Goal: Information Seeking & Learning: Compare options

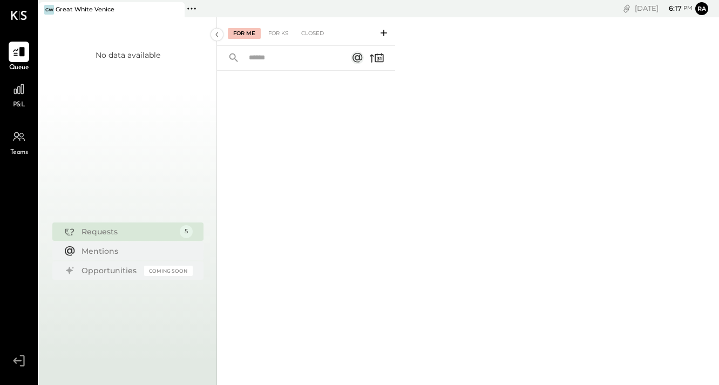
scroll to position [9, 1]
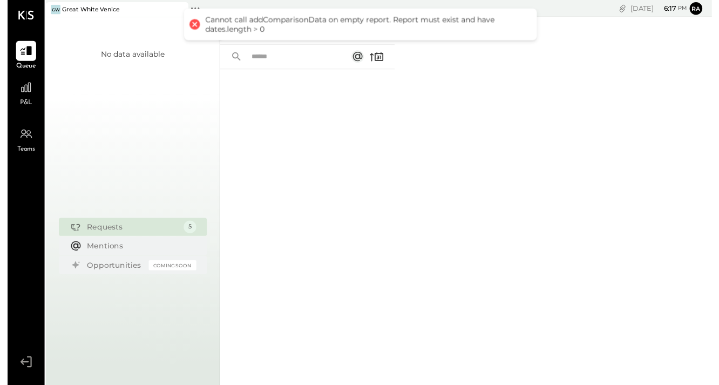
drag, startPoint x: 0, startPoint y: 0, endPoint x: 157, endPoint y: 223, distance: 272.7
click at [157, 226] on div "Requests" at bounding box center [127, 231] width 93 height 11
click at [219, 81] on div at bounding box center [306, 218] width 178 height 294
drag, startPoint x: 157, startPoint y: 223, endPoint x: 189, endPoint y: 23, distance: 202.8
click at [189, 23] on div at bounding box center [190, 24] width 15 height 15
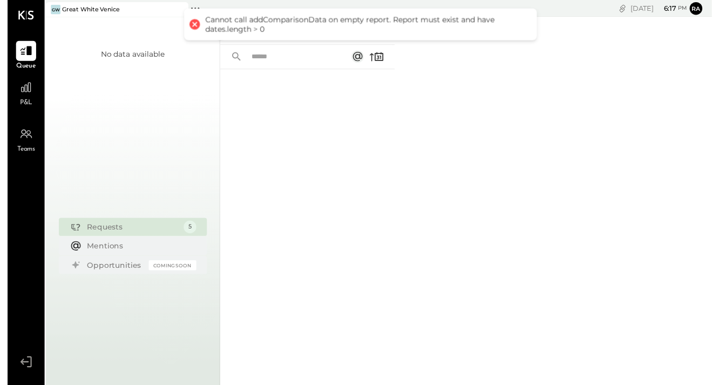
scroll to position [0, 1]
click at [215, 113] on div "No data available Requests 5 Mentions Opportunities Coming Soon" at bounding box center [128, 213] width 178 height 393
drag, startPoint x: 189, startPoint y: 23, endPoint x: 291, endPoint y: 25, distance: 102.0
click at [291, 25] on div "Cannot call addComparisonData on empty report. Report must exist and have dates…" at bounding box center [366, 24] width 328 height 19
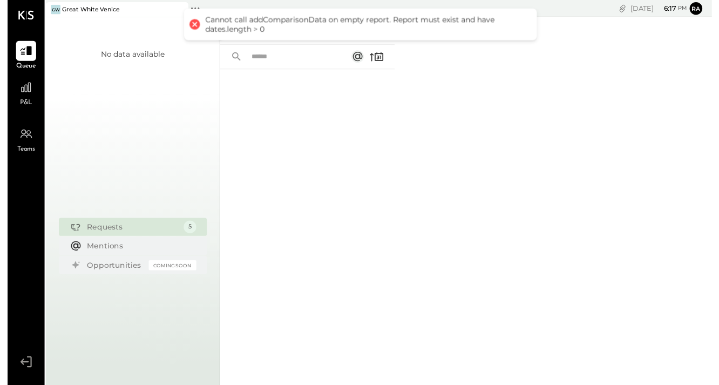
click at [251, 82] on div at bounding box center [306, 218] width 178 height 294
click at [114, 246] on div "Mentions" at bounding box center [134, 251] width 106 height 11
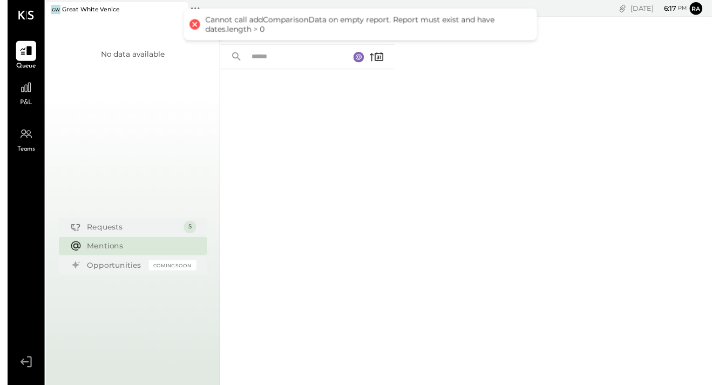
click at [118, 228] on div "Requests" at bounding box center [127, 231] width 93 height 11
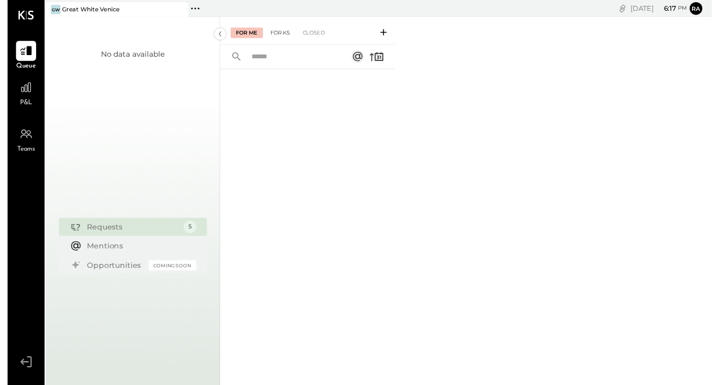
drag, startPoint x: 552, startPoint y: 108, endPoint x: 270, endPoint y: 23, distance: 294.5
click at [270, 28] on div "For KS" at bounding box center [278, 33] width 31 height 11
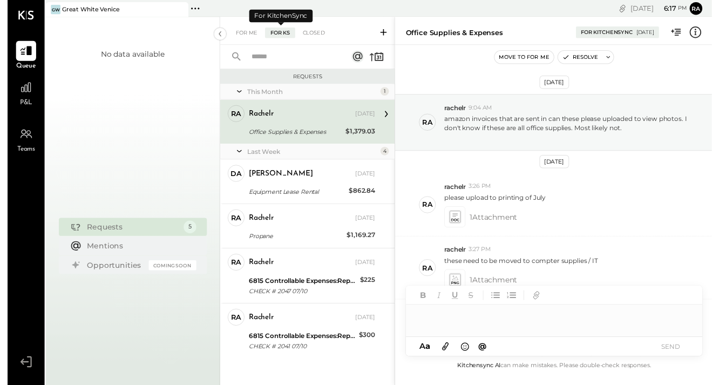
scroll to position [87, 0]
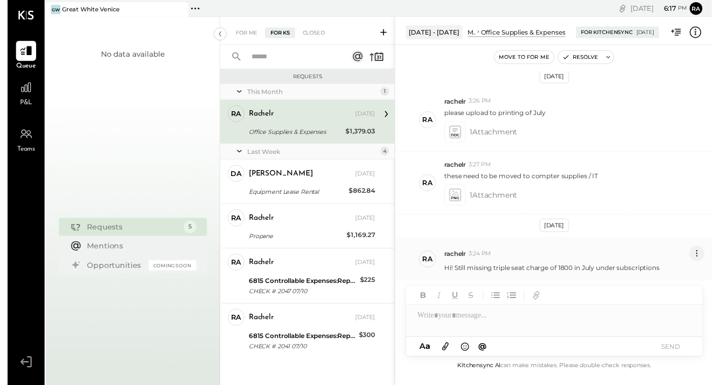
click at [703, 253] on icon at bounding box center [703, 258] width 11 height 11
drag, startPoint x: 703, startPoint y: 252, endPoint x: 677, endPoint y: 283, distance: 40.6
click at [677, 286] on button "Delete Message..." at bounding box center [674, 295] width 73 height 18
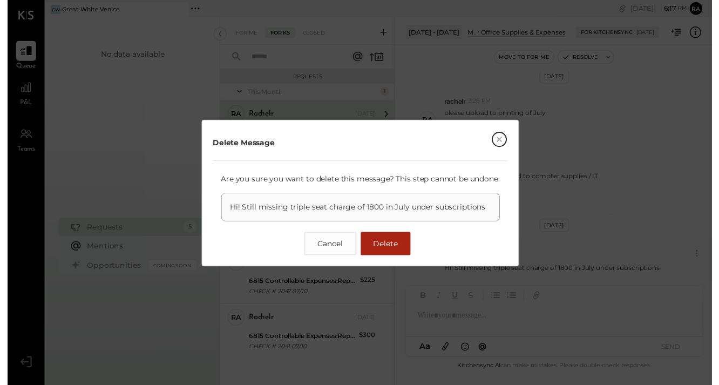
drag, startPoint x: 677, startPoint y: 283, endPoint x: 388, endPoint y: 249, distance: 291.3
click at [388, 249] on button "Delete" at bounding box center [386, 248] width 51 height 24
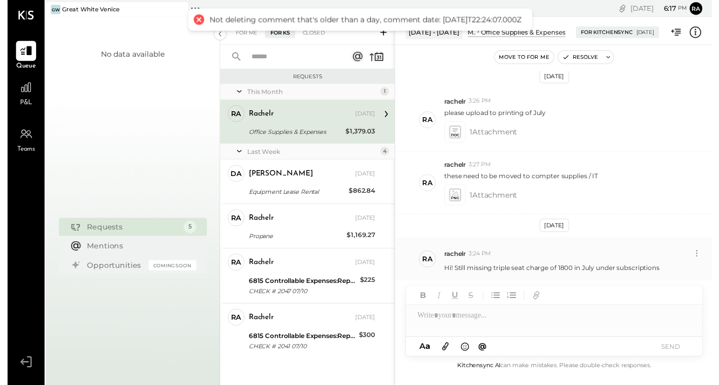
click at [703, 253] on icon at bounding box center [703, 258] width 11 height 11
drag, startPoint x: 388, startPoint y: 249, endPoint x: 682, endPoint y: 283, distance: 296.2
click at [682, 286] on button "Delete Message..." at bounding box center [674, 295] width 73 height 18
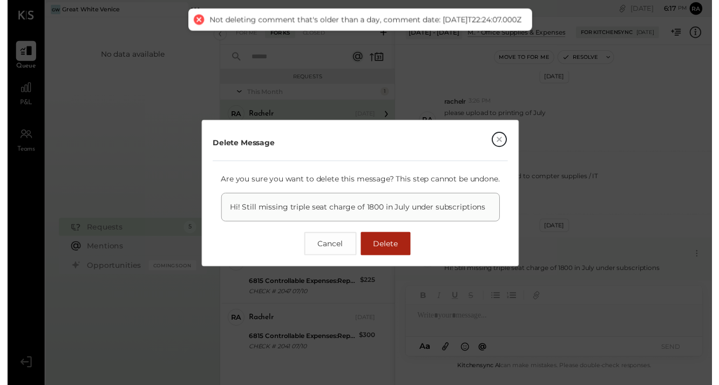
drag, startPoint x: 682, startPoint y: 283, endPoint x: 381, endPoint y: 241, distance: 304.7
click at [381, 243] on span "Delete" at bounding box center [385, 248] width 25 height 10
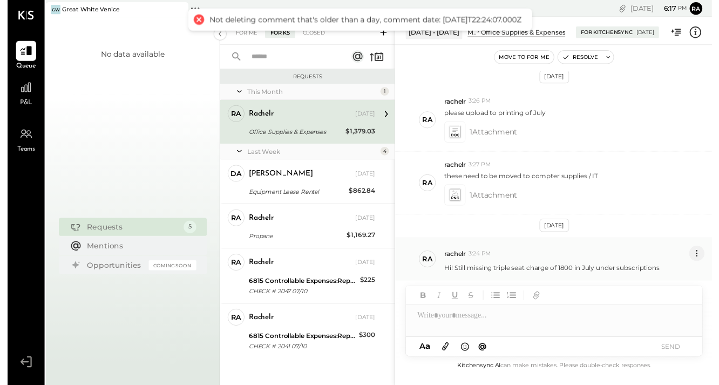
drag, startPoint x: 381, startPoint y: 241, endPoint x: 704, endPoint y: 249, distance: 323.9
click at [704, 253] on icon at bounding box center [703, 258] width 11 height 11
click at [676, 268] on button "Edit Message" at bounding box center [674, 277] width 73 height 18
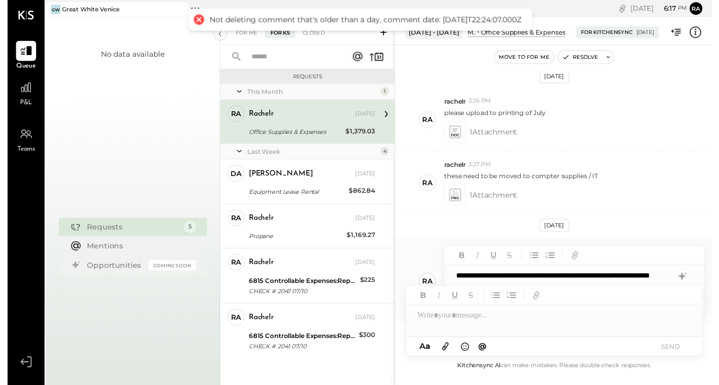
drag, startPoint x: 704, startPoint y: 249, endPoint x: 603, endPoint y: 271, distance: 103.9
click at [603, 271] on div "**********" at bounding box center [578, 286] width 264 height 32
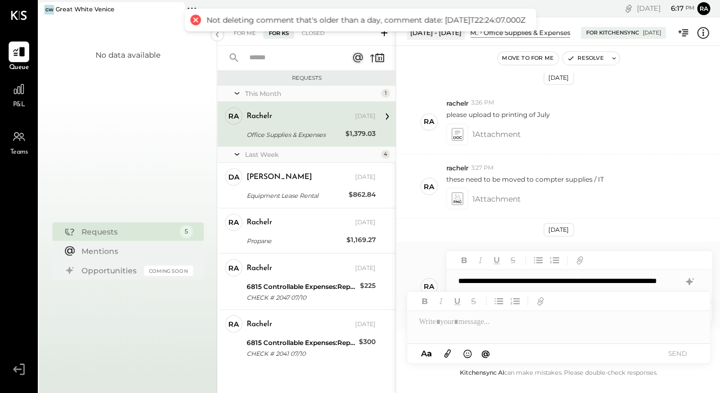
scroll to position [0, 0]
click at [673, 353] on button "SEND" at bounding box center [676, 353] width 43 height 15
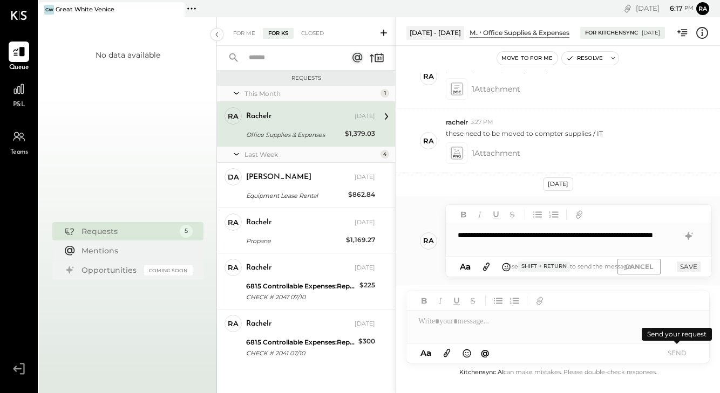
scroll to position [132, 0]
click at [674, 266] on div "CANCEL SAVE" at bounding box center [654, 268] width 94 height 16
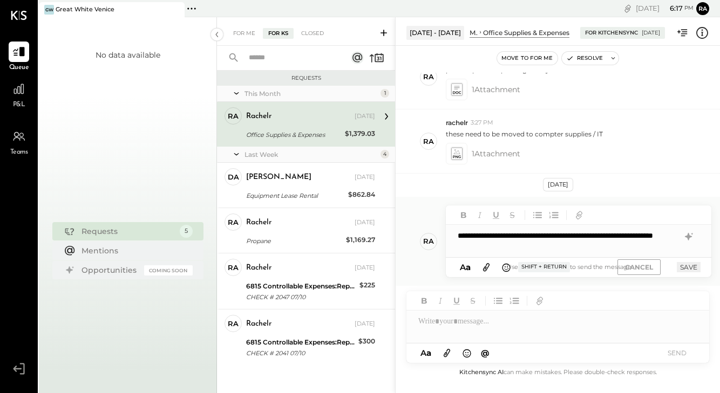
drag, startPoint x: 674, startPoint y: 266, endPoint x: 688, endPoint y: 268, distance: 14.1
click at [688, 268] on button "SAVE" at bounding box center [689, 267] width 24 height 10
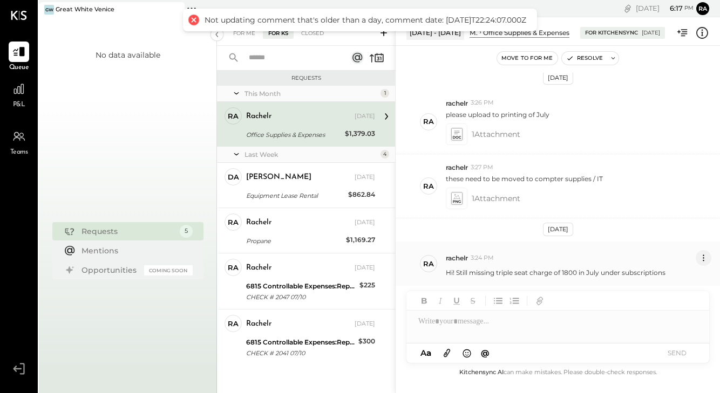
drag, startPoint x: 688, startPoint y: 268, endPoint x: 697, endPoint y: 262, distance: 10.2
click at [697, 262] on button at bounding box center [704, 258] width 16 height 16
click at [675, 296] on button "Delete Message..." at bounding box center [674, 295] width 73 height 18
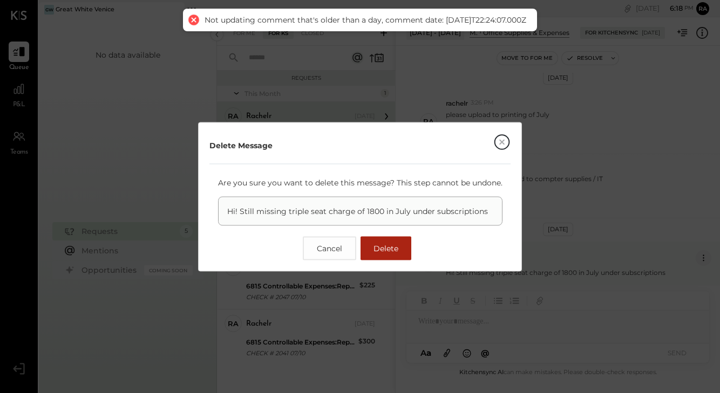
click at [369, 249] on button "Delete" at bounding box center [386, 248] width 51 height 24
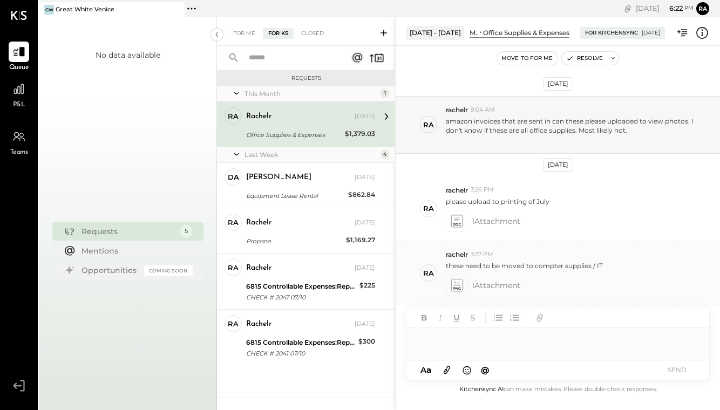
click at [512, 284] on span "1 Attachment" at bounding box center [496, 286] width 49 height 22
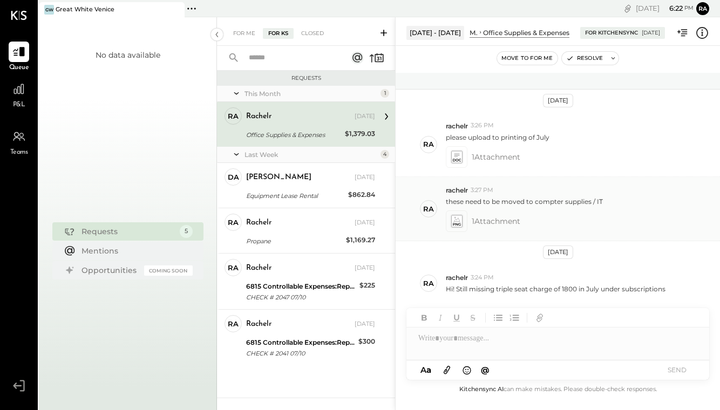
scroll to position [64, 0]
click at [499, 293] on p "Hi! Still missing triple seat charge of 1800 in July under subscriptions" at bounding box center [556, 289] width 220 height 9
click at [496, 284] on div "Hi! Still missing triple seat charge of 1800 in July under subscriptions" at bounding box center [579, 288] width 266 height 11
drag, startPoint x: 512, startPoint y: 284, endPoint x: 583, endPoint y: 284, distance: 71.8
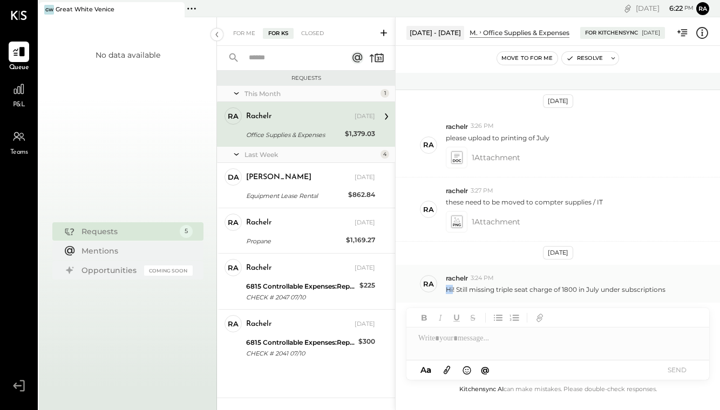
click at [583, 284] on div "Hi! Still missing triple seat charge of 1800 in July under subscriptions" at bounding box center [579, 288] width 266 height 11
click at [582, 283] on div "Hi! Still missing triple seat charge of 1800 in July under subscriptions" at bounding box center [579, 288] width 266 height 11
drag, startPoint x: 552, startPoint y: 125, endPoint x: 24, endPoint y: 84, distance: 528.9
click at [24, 84] on icon at bounding box center [19, 89] width 14 height 14
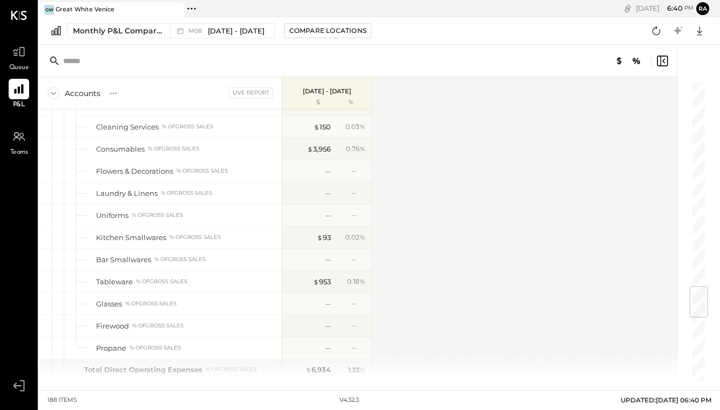
scroll to position [1955, 0]
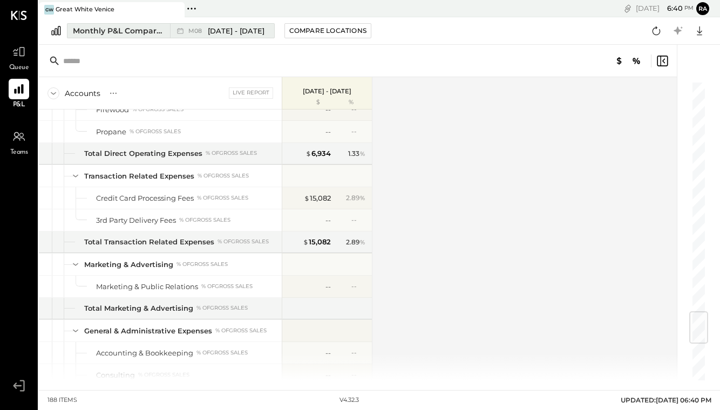
drag, startPoint x: 24, startPoint y: 84, endPoint x: 241, endPoint y: 26, distance: 224.7
click at [241, 26] on span "Aug 1 - 31, 2025" at bounding box center [236, 31] width 57 height 10
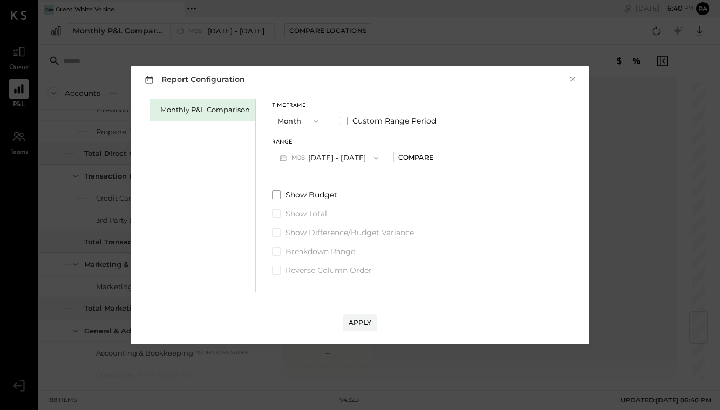
drag, startPoint x: 241, startPoint y: 26, endPoint x: 325, endPoint y: 161, distance: 159.5
click at [325, 161] on button "M08 Aug 1 - 31, 2025" at bounding box center [329, 158] width 114 height 20
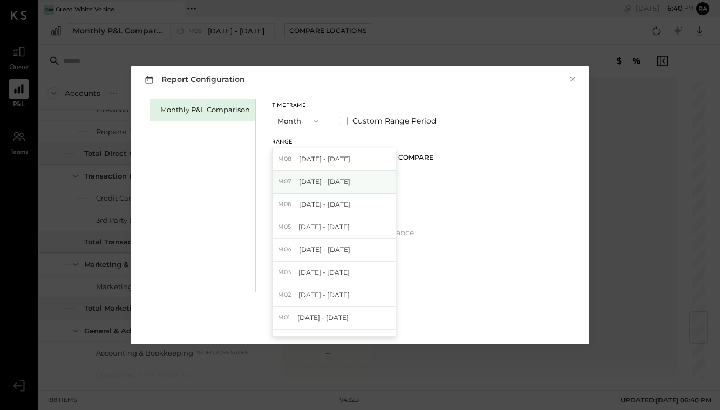
drag, startPoint x: 325, startPoint y: 161, endPoint x: 320, endPoint y: 183, distance: 22.4
click at [320, 183] on span "[DATE] - [DATE]" at bounding box center [324, 181] width 51 height 9
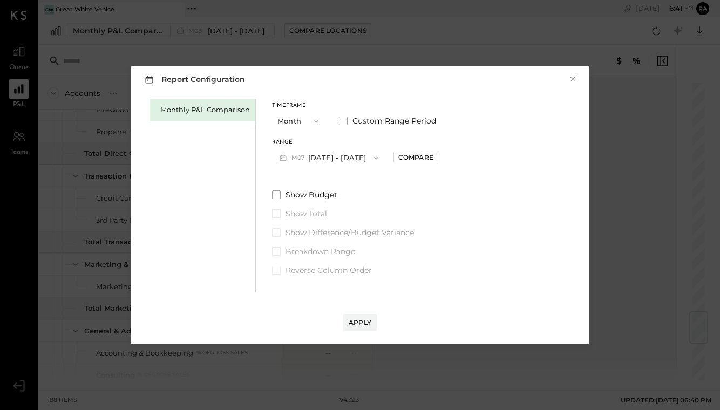
click at [407, 157] on div "Compare" at bounding box center [415, 157] width 35 height 9
drag, startPoint x: 320, startPoint y: 183, endPoint x: 431, endPoint y: 158, distance: 114.6
click at [438, 158] on icon "button" at bounding box center [439, 158] width 3 height 6
type input "*"
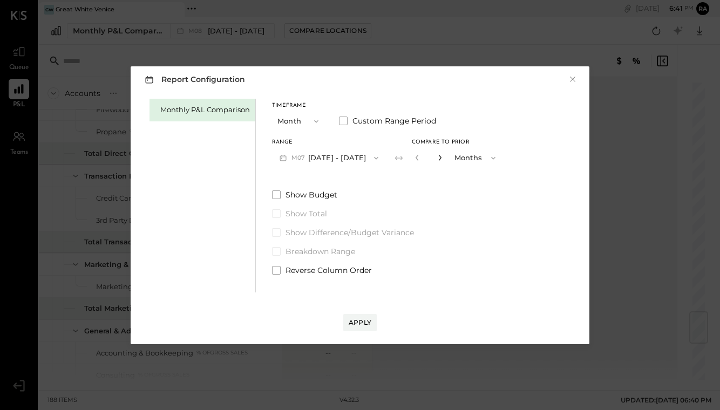
click at [357, 323] on div "Apply" at bounding box center [360, 322] width 23 height 9
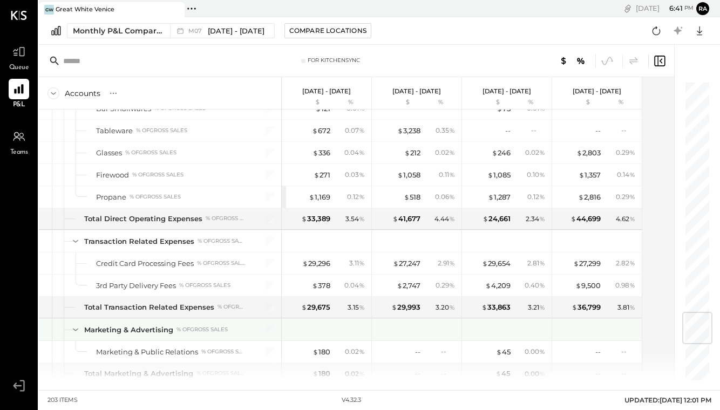
scroll to position [1903, 0]
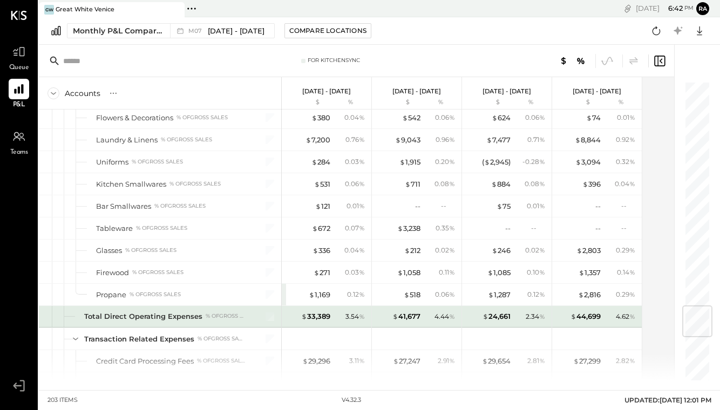
click at [328, 226] on div "$ 672" at bounding box center [321, 228] width 18 height 10
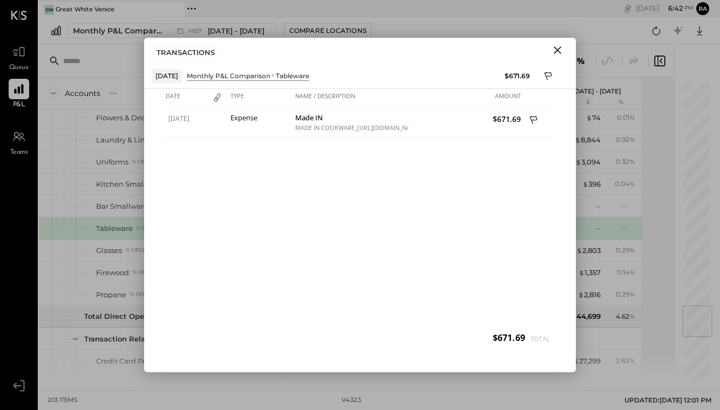
drag, startPoint x: 357, startPoint y: 323, endPoint x: 561, endPoint y: 46, distance: 344.4
click at [561, 46] on icon "Close" at bounding box center [557, 50] width 13 height 13
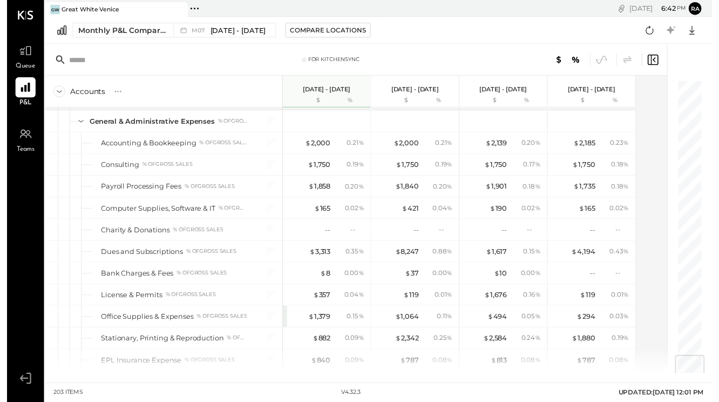
scroll to position [2386, 0]
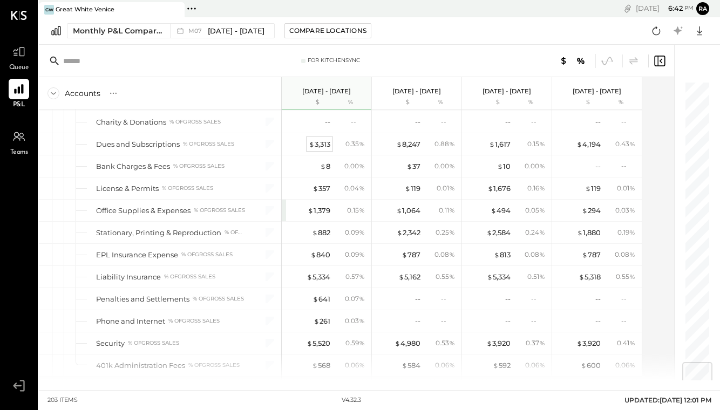
drag, startPoint x: 561, startPoint y: 46, endPoint x: 327, endPoint y: 140, distance: 252.9
click at [327, 140] on div "$ 3,313" at bounding box center [320, 144] width 22 height 10
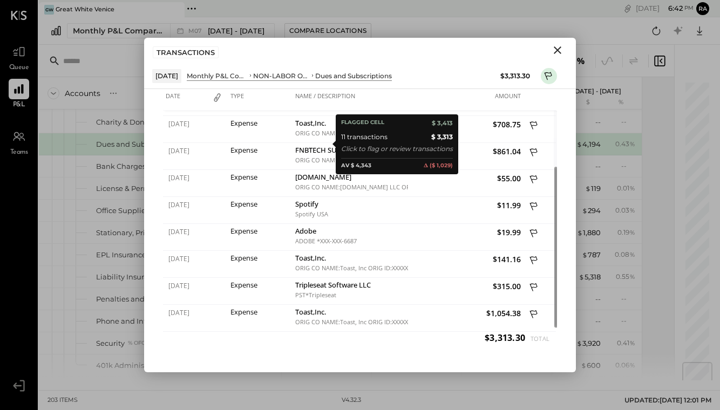
click at [406, 87] on div "Jul 1, 25 Monthly P&L Comparison NON-LABOR OPERATING EXPENSES Dues and Subscrip…" at bounding box center [360, 76] width 432 height 26
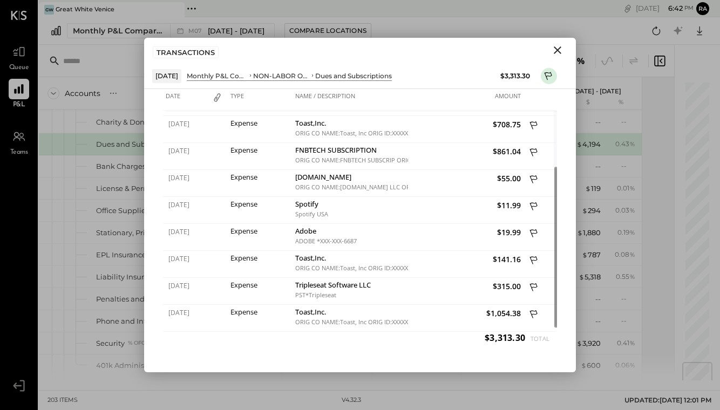
drag, startPoint x: 327, startPoint y: 140, endPoint x: 561, endPoint y: 50, distance: 251.0
click at [561, 50] on icon "Close" at bounding box center [557, 50] width 13 height 13
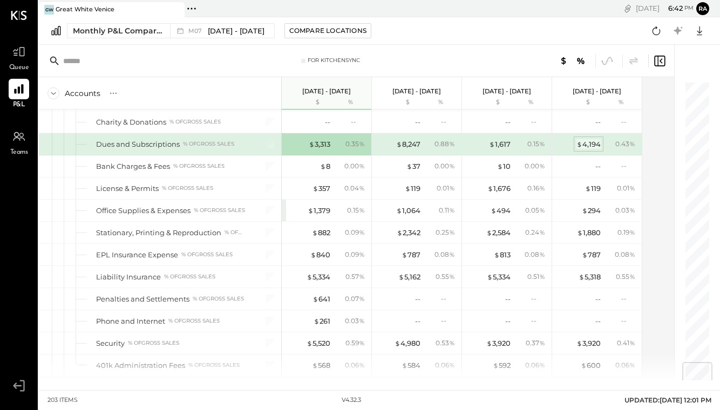
drag, startPoint x: 561, startPoint y: 50, endPoint x: 599, endPoint y: 146, distance: 103.4
click at [599, 146] on div "$ 4,194" at bounding box center [588, 144] width 24 height 10
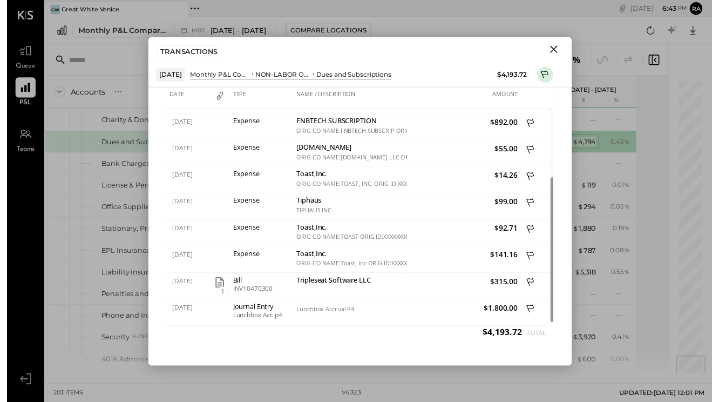
click at [557, 46] on icon "Close" at bounding box center [558, 50] width 8 height 8
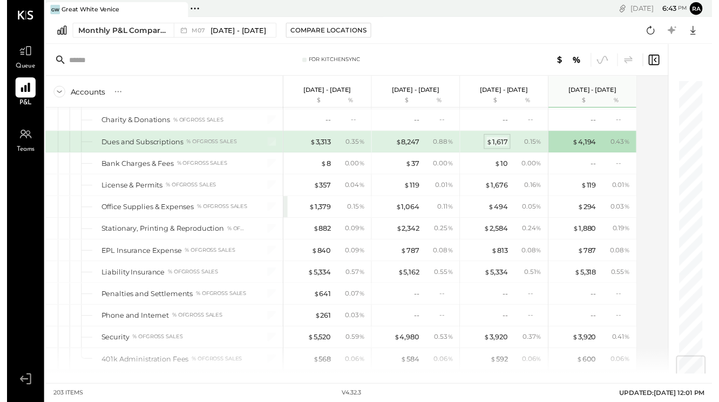
drag, startPoint x: 599, startPoint y: 146, endPoint x: 509, endPoint y: 146, distance: 90.1
click at [509, 146] on div "$ 1,617" at bounding box center [500, 144] width 22 height 10
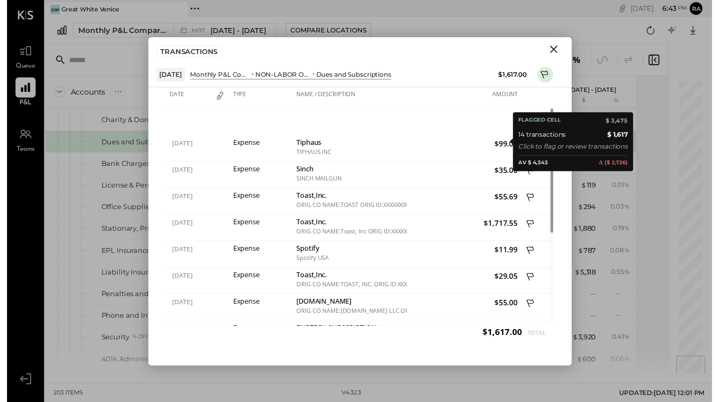
click at [555, 46] on icon "Close" at bounding box center [558, 50] width 8 height 8
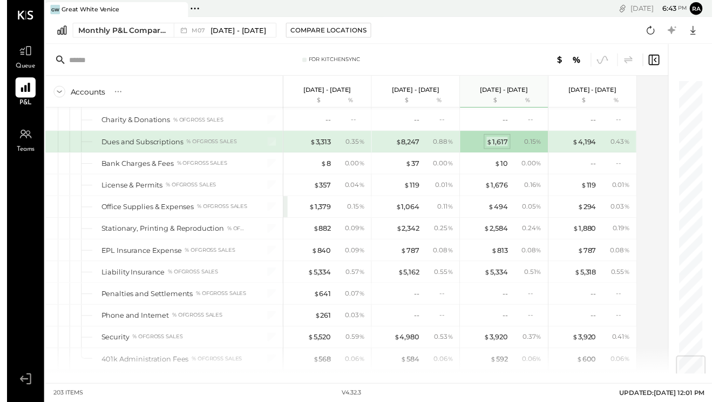
click at [414, 146] on div "$ 8,247" at bounding box center [408, 144] width 24 height 10
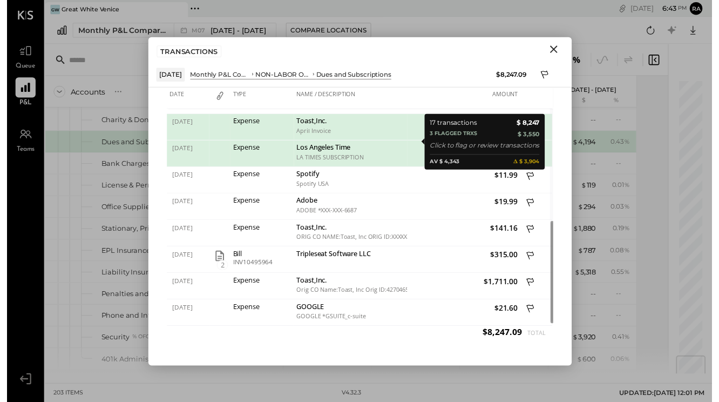
click at [555, 50] on icon "Close" at bounding box center [557, 50] width 13 height 13
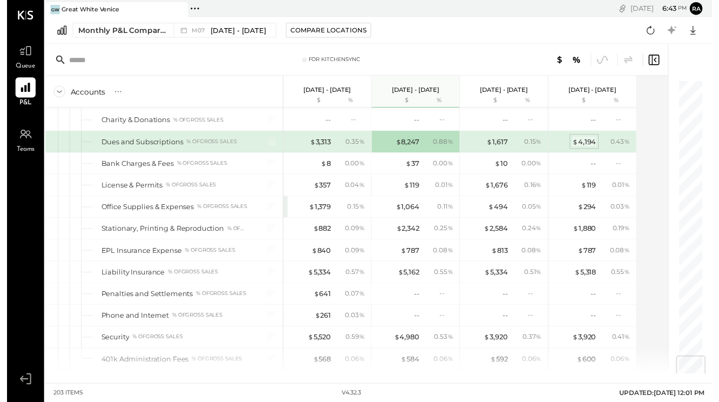
drag, startPoint x: 509, startPoint y: 146, endPoint x: 587, endPoint y: 145, distance: 78.3
click at [587, 145] on div "$ 4,194" at bounding box center [588, 144] width 24 height 10
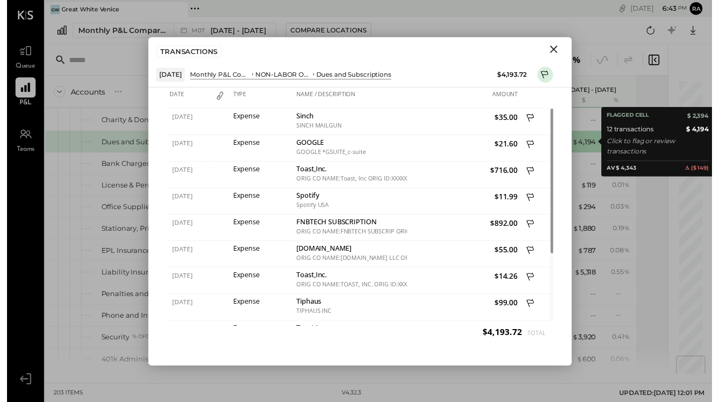
drag, startPoint x: 587, startPoint y: 145, endPoint x: 554, endPoint y: 49, distance: 101.6
click at [554, 49] on icon "Close" at bounding box center [557, 50] width 13 height 13
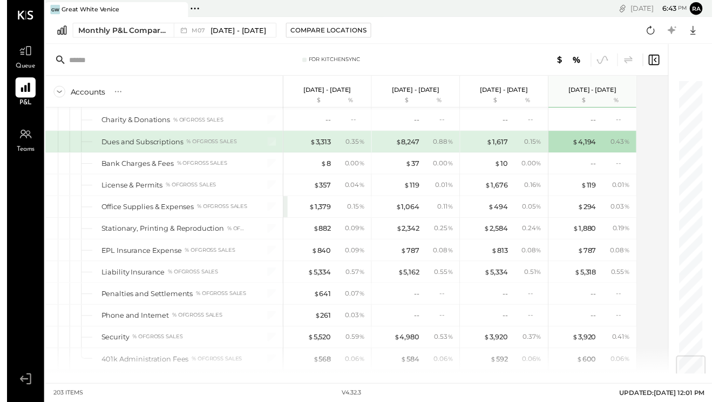
drag, startPoint x: 554, startPoint y: 49, endPoint x: 500, endPoint y: 137, distance: 103.5
click at [500, 137] on div "$ 1,617 0.15 %" at bounding box center [507, 144] width 81 height 22
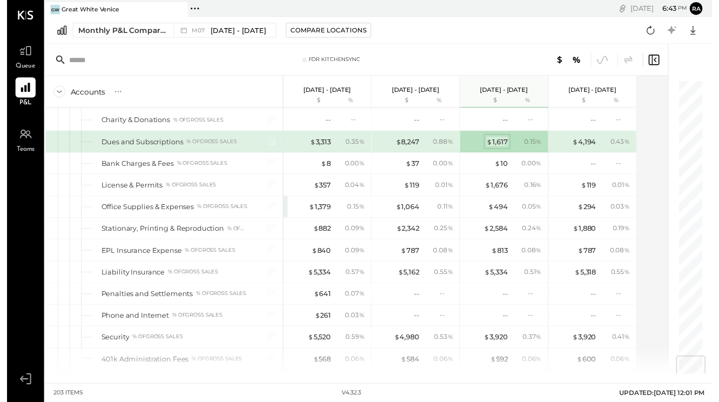
drag, startPoint x: 500, startPoint y: 137, endPoint x: 501, endPoint y: 142, distance: 5.5
click at [501, 142] on div "$ 1,617" at bounding box center [500, 144] width 22 height 10
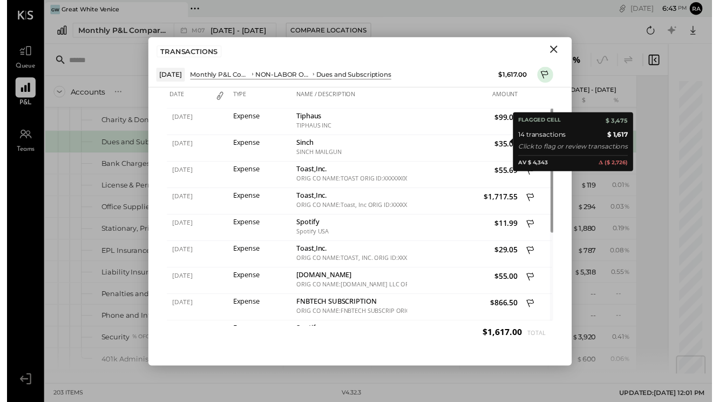
click at [554, 46] on icon "Close" at bounding box center [558, 50] width 8 height 8
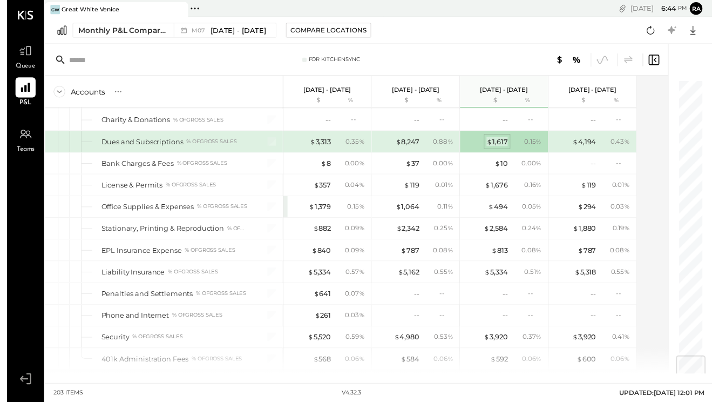
click at [325, 145] on div "$ 3,313" at bounding box center [320, 144] width 22 height 10
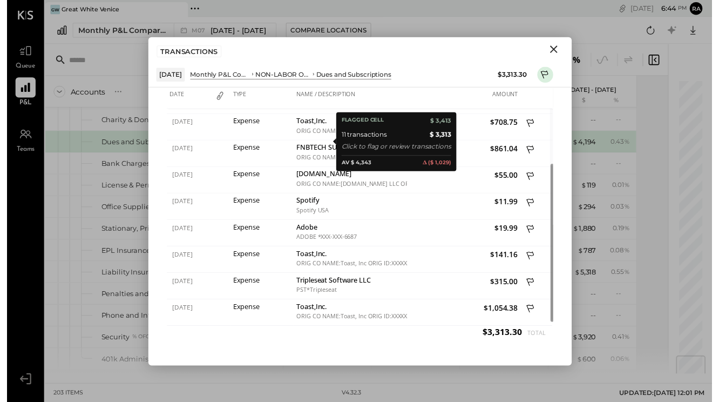
drag, startPoint x: 501, startPoint y: 142, endPoint x: 552, endPoint y: 46, distance: 108.6
click at [552, 46] on icon "Close" at bounding box center [557, 50] width 13 height 13
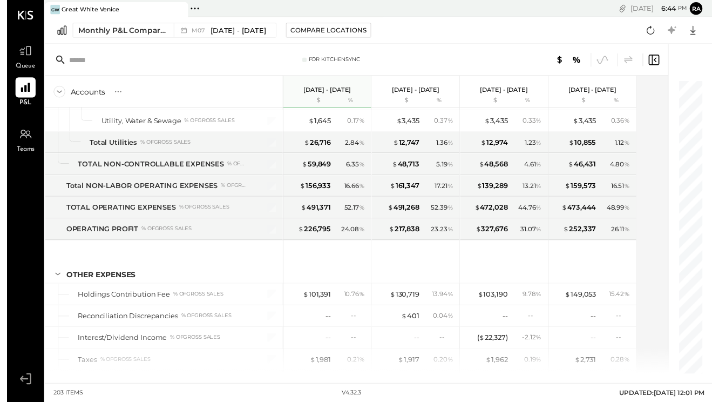
scroll to position [3231, 0]
